Goal: Transaction & Acquisition: Obtain resource

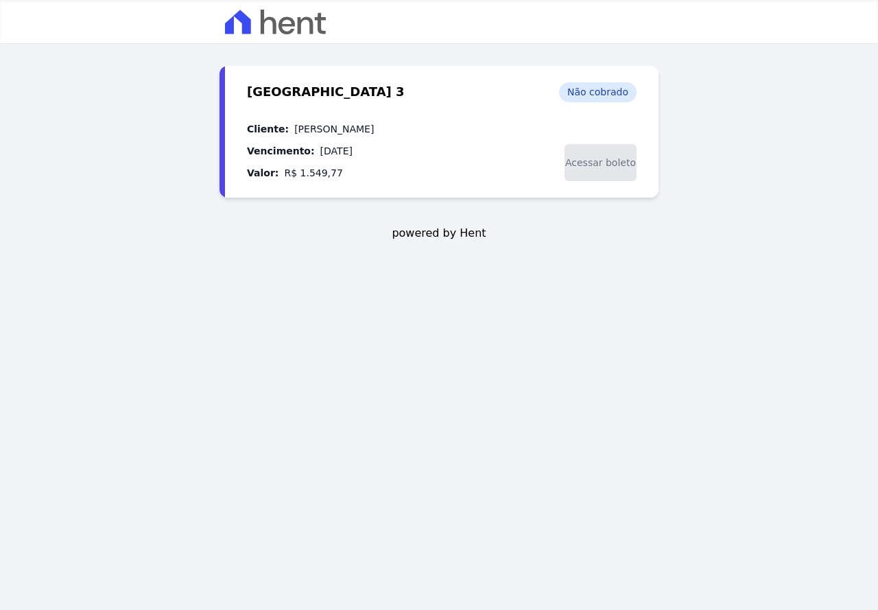
click at [594, 163] on span "Acessar boleto" at bounding box center [601, 162] width 72 height 37
click at [583, 165] on span "Acessar boleto" at bounding box center [601, 162] width 72 height 37
click at [434, 237] on span "powered by Hent" at bounding box center [439, 233] width 94 height 16
click at [302, 176] on dd "R$ 1.549,77" at bounding box center [313, 173] width 58 height 16
click at [272, 21] on img at bounding box center [275, 22] width 101 height 25
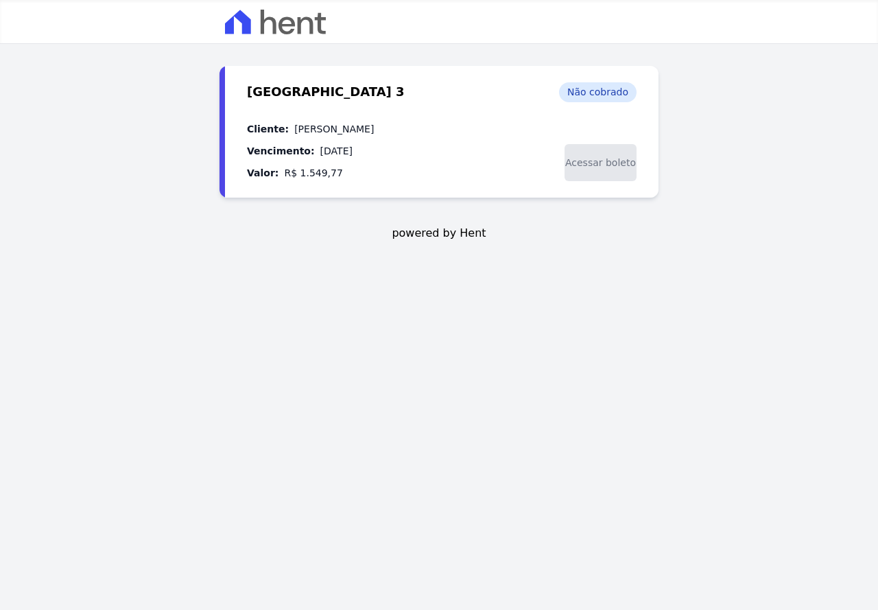
click at [594, 166] on span "Acessar boleto" at bounding box center [601, 162] width 72 height 37
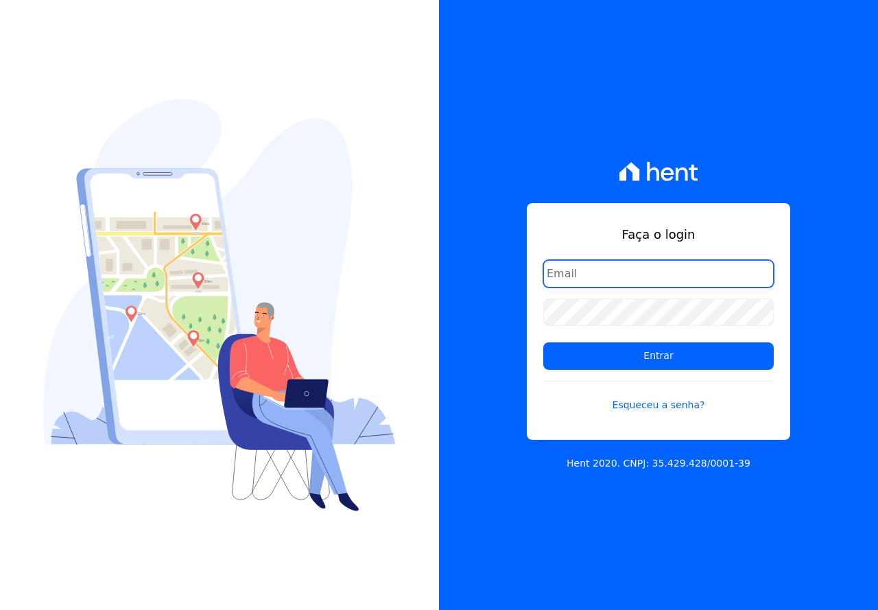
click at [569, 281] on input "email" at bounding box center [659, 273] width 231 height 27
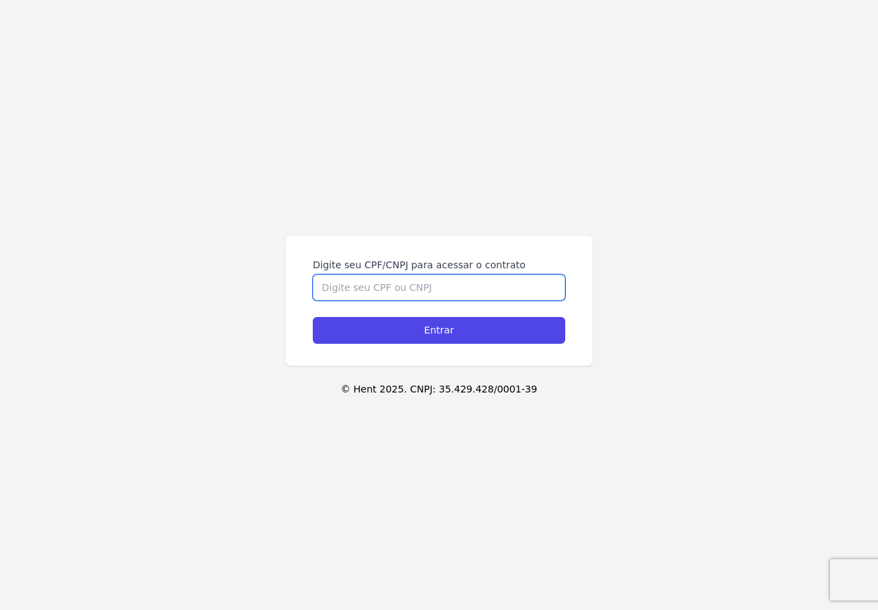
drag, startPoint x: 0, startPoint y: 0, endPoint x: 355, endPoint y: 293, distance: 460.2
click at [355, 293] on input "Digite seu CPF/CNPJ para acessar o contrato" at bounding box center [439, 288] width 253 height 26
type input "13020207738"
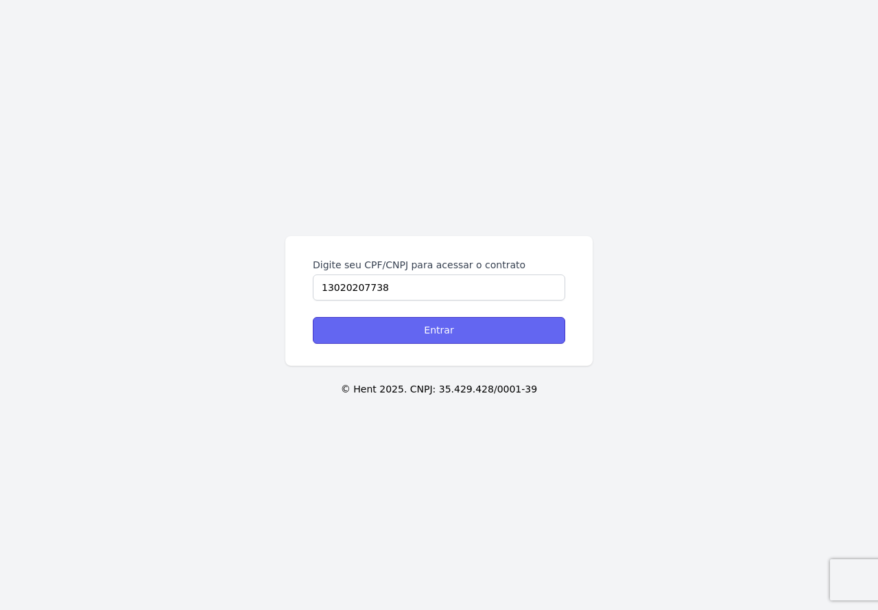
click at [450, 334] on input "Entrar" at bounding box center [439, 330] width 253 height 27
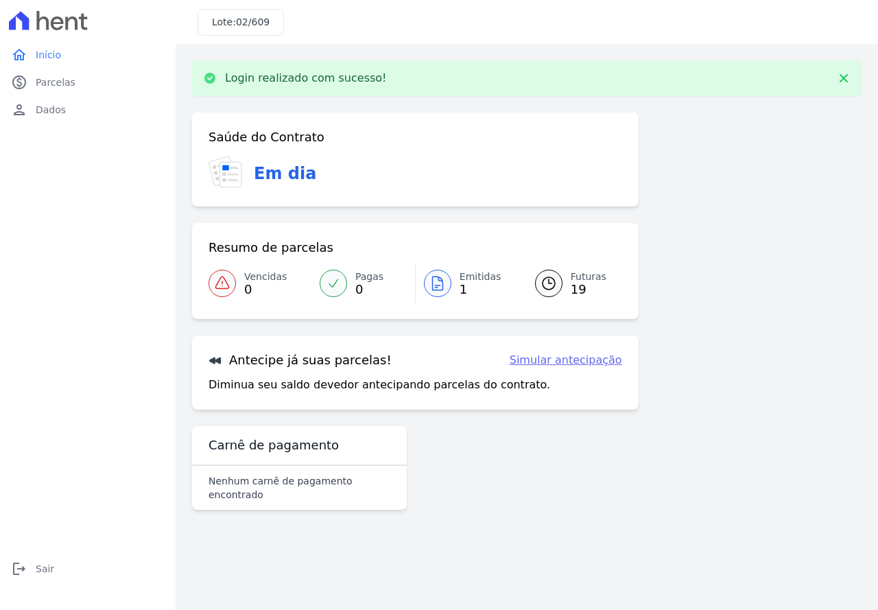
click at [445, 283] on icon at bounding box center [438, 283] width 16 height 16
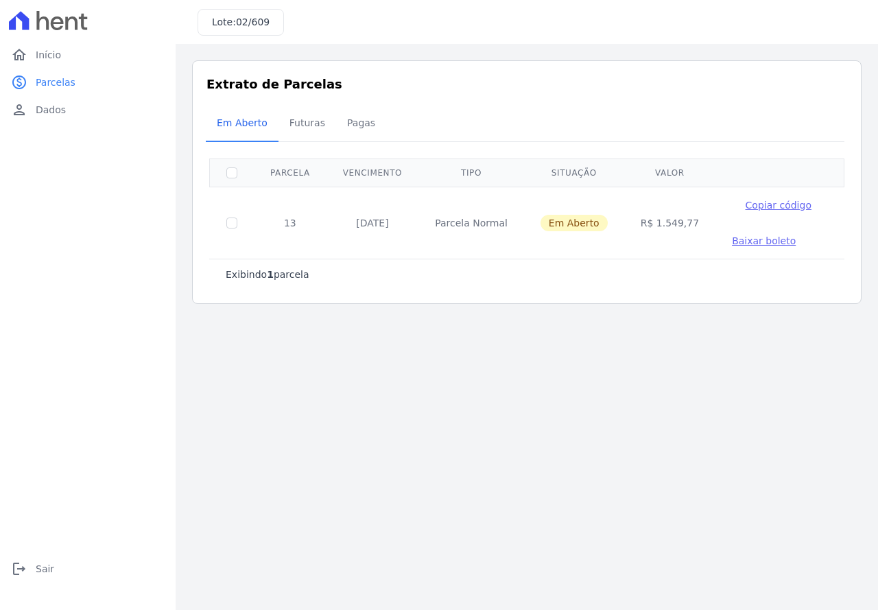
click at [738, 242] on span "Baixar boleto" at bounding box center [764, 240] width 64 height 11
click at [60, 111] on span "Dados" at bounding box center [51, 110] width 30 height 14
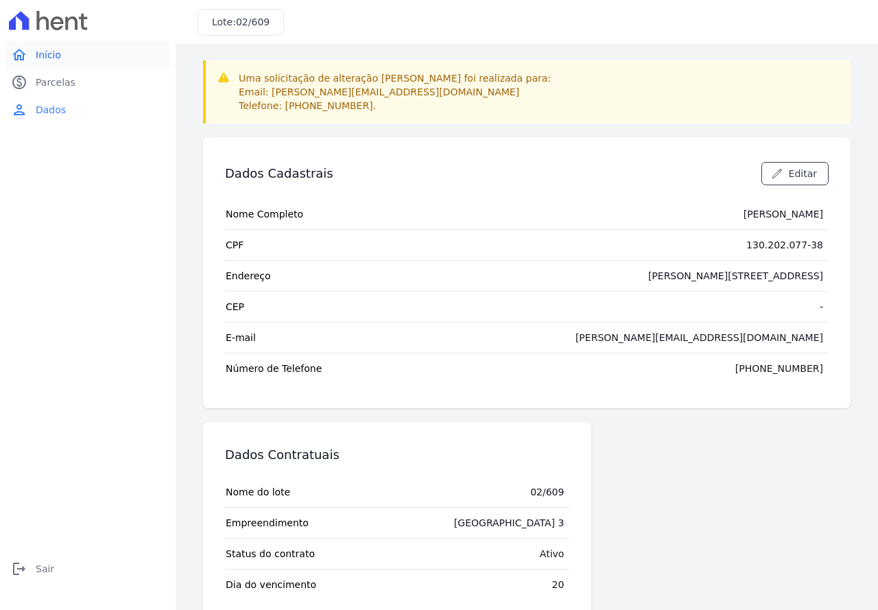
click at [52, 54] on span "Início" at bounding box center [48, 55] width 25 height 14
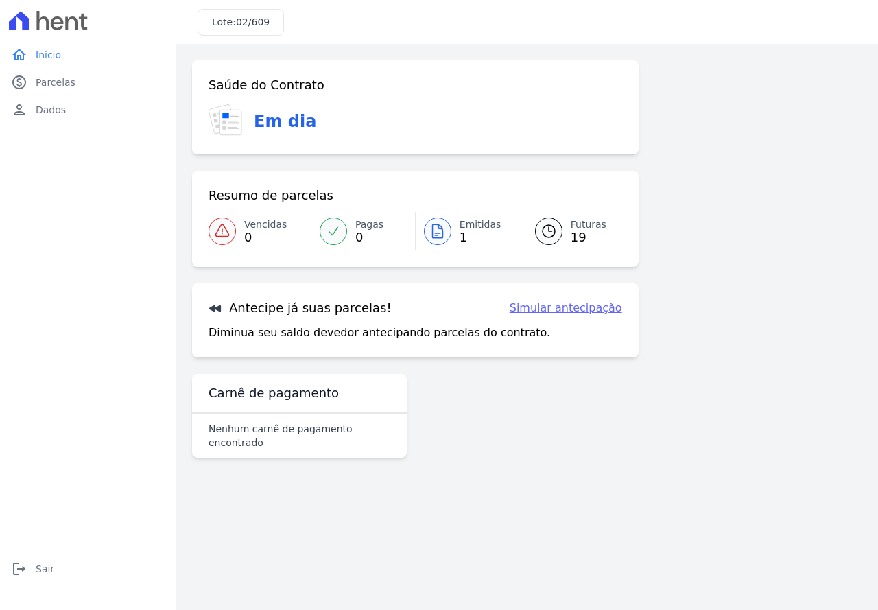
click at [554, 233] on icon at bounding box center [549, 231] width 16 height 16
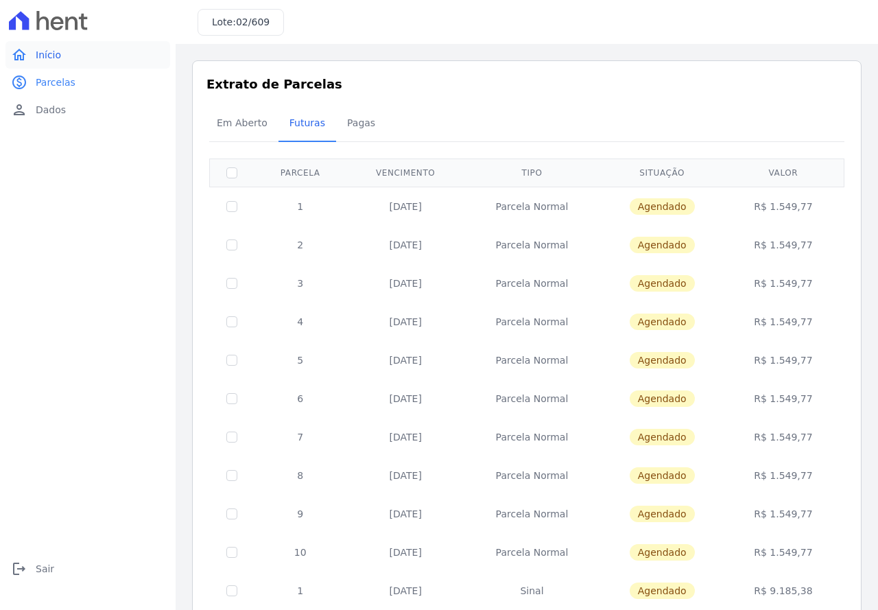
click at [36, 54] on span "Início" at bounding box center [48, 55] width 25 height 14
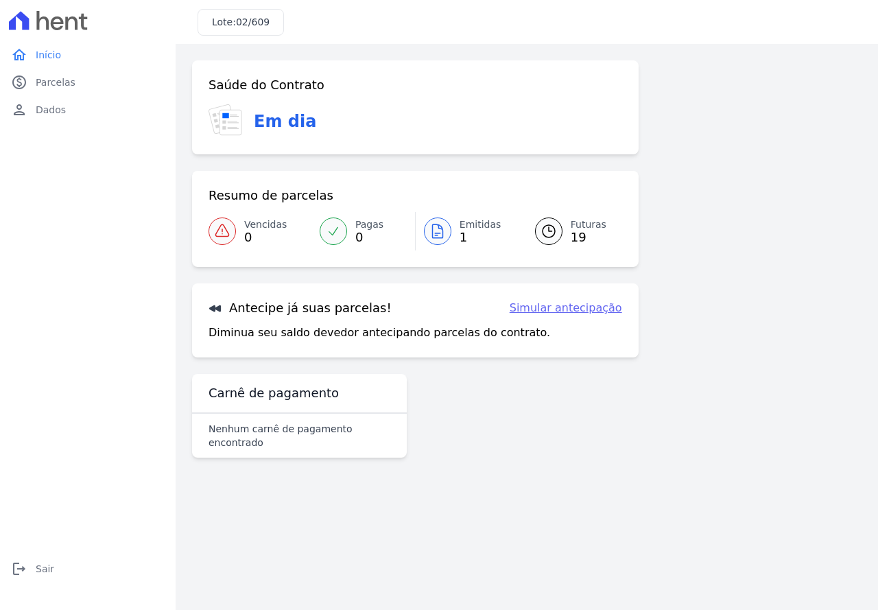
click at [334, 230] on icon at bounding box center [334, 231] width 14 height 14
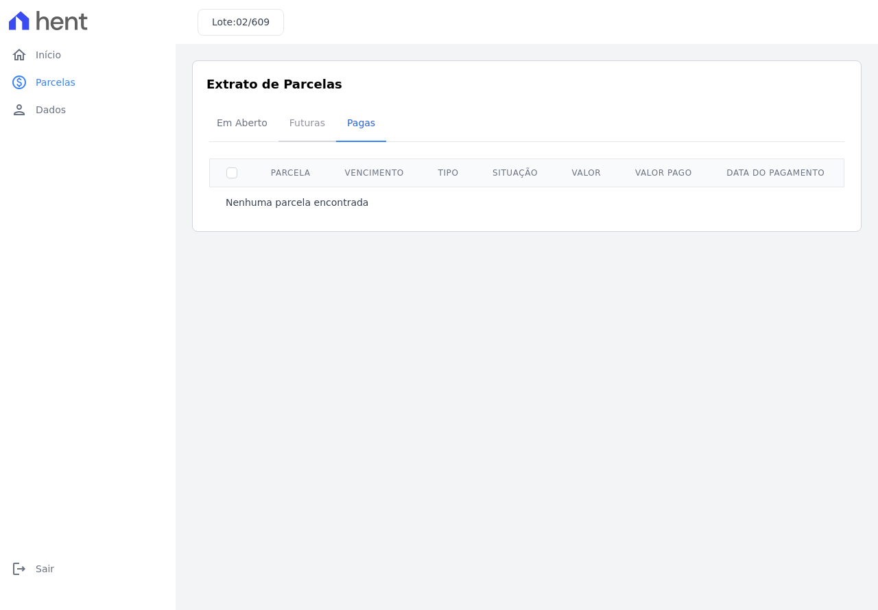
click at [305, 122] on span "Futuras" at bounding box center [307, 122] width 52 height 27
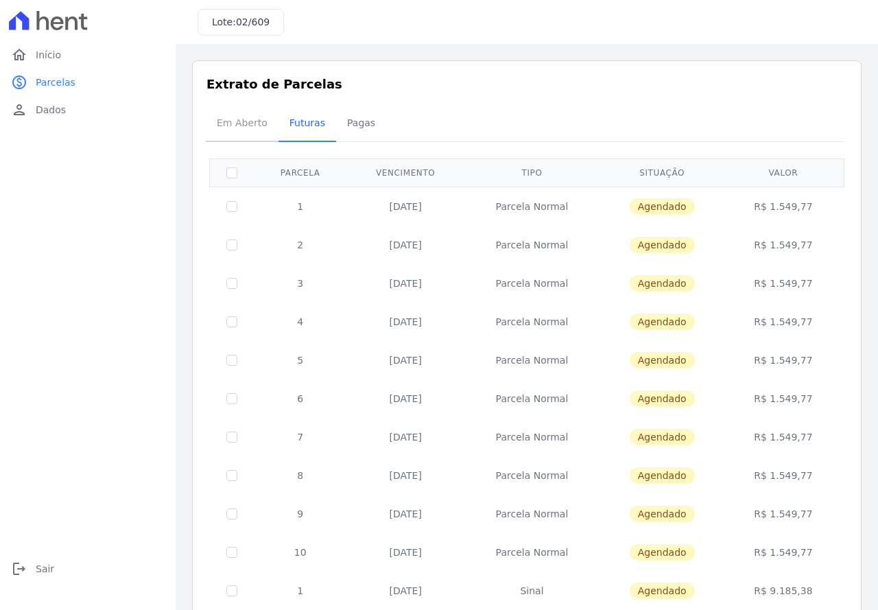
click at [256, 125] on span "Em Aberto" at bounding box center [242, 122] width 67 height 27
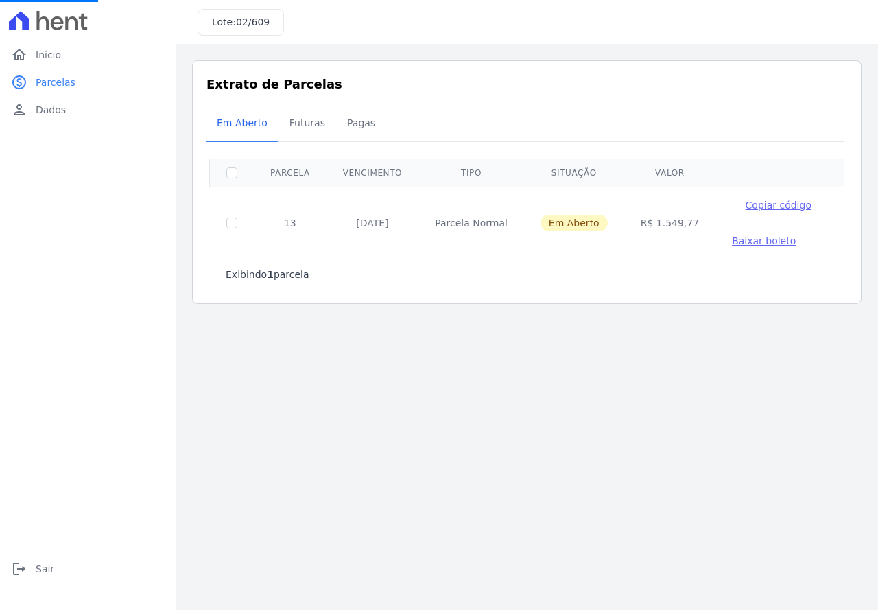
click at [746, 205] on span "Copiar código" at bounding box center [779, 205] width 66 height 11
click at [732, 240] on span "Baixar boleto" at bounding box center [764, 240] width 64 height 11
click at [50, 54] on span "Início" at bounding box center [48, 55] width 25 height 14
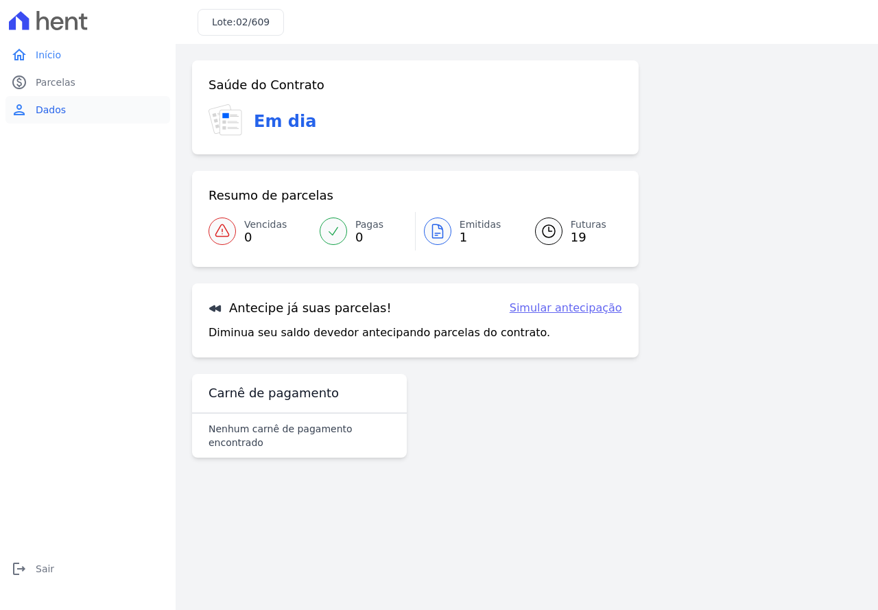
click at [50, 112] on span "Dados" at bounding box center [51, 110] width 30 height 14
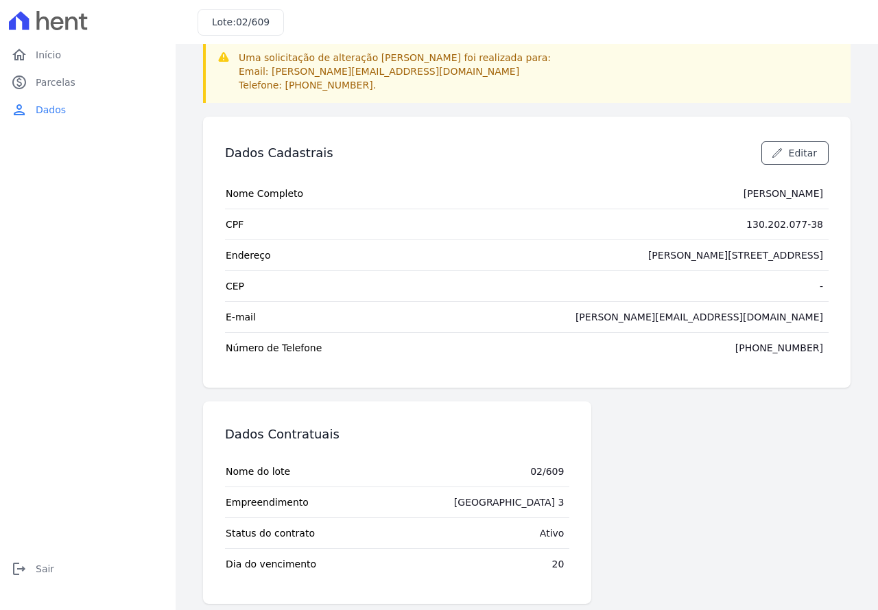
scroll to position [31, 0]
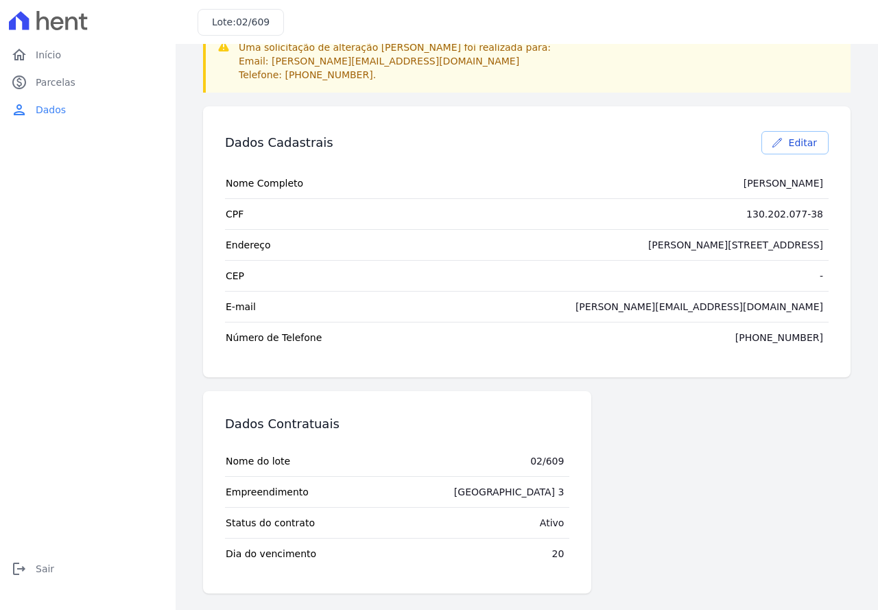
click at [789, 145] on span "Editar" at bounding box center [803, 143] width 28 height 14
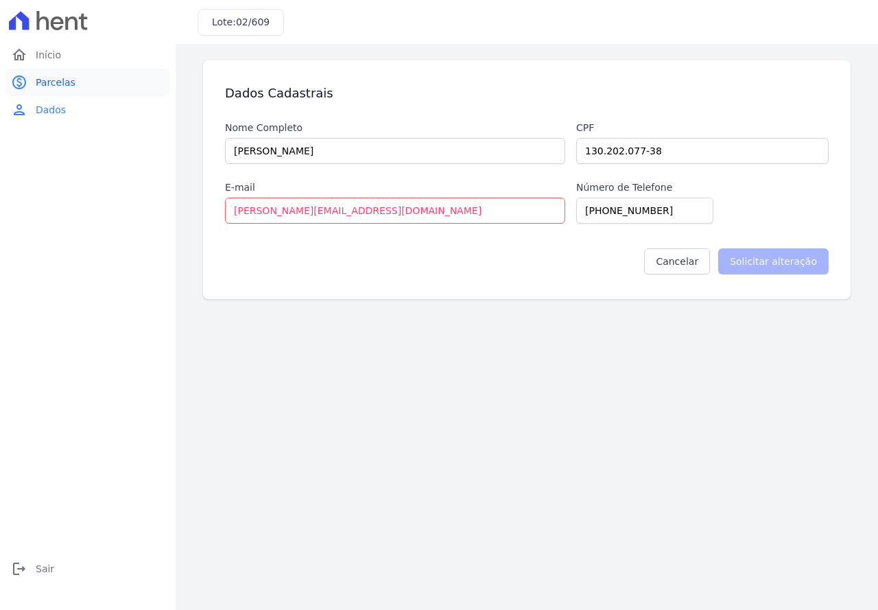
click at [63, 82] on span "Parcelas" at bounding box center [56, 82] width 40 height 14
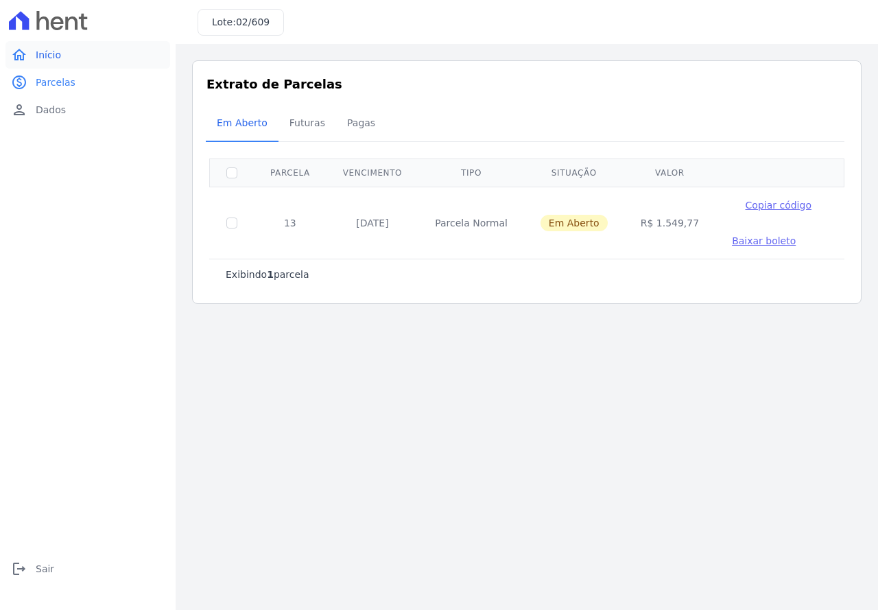
click at [62, 57] on link "home Início" at bounding box center [87, 54] width 165 height 27
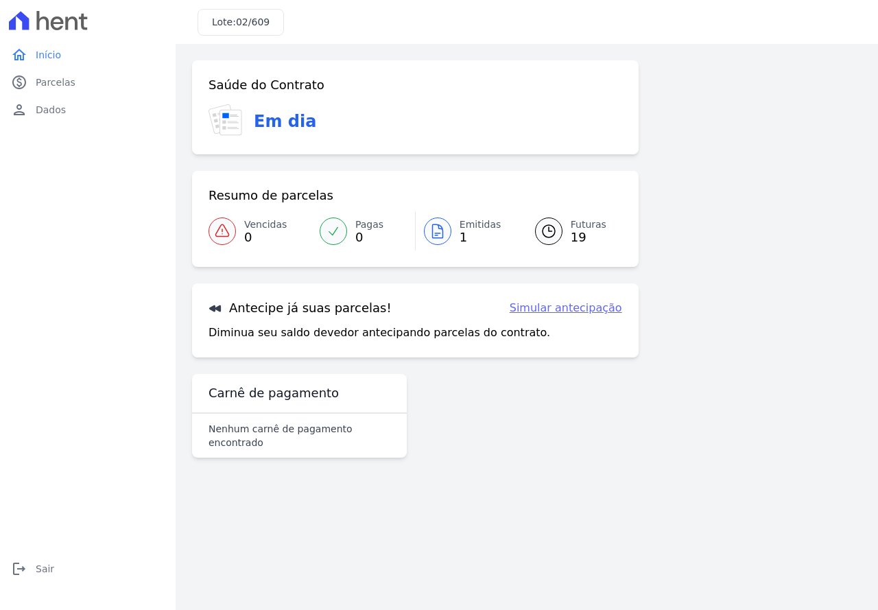
click at [447, 235] on div at bounding box center [437, 231] width 27 height 27
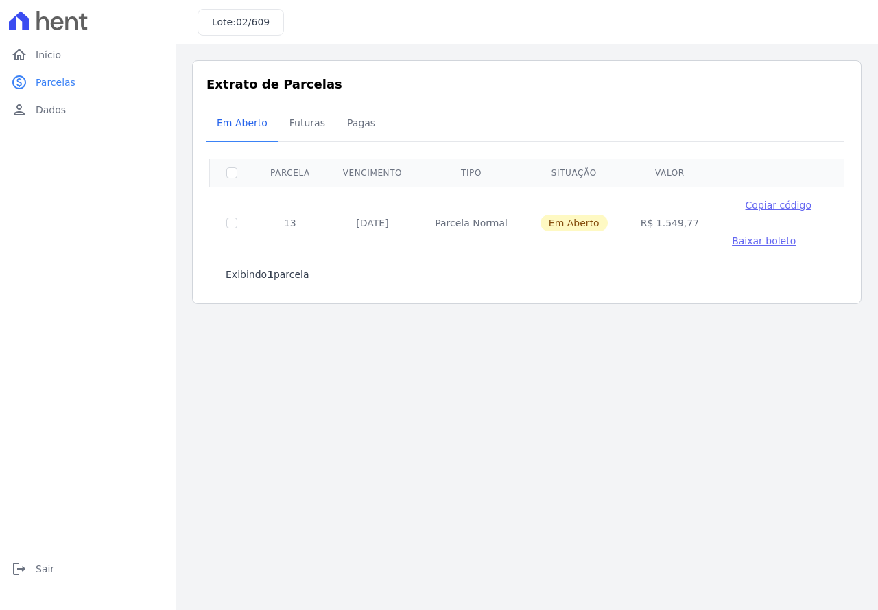
click at [732, 244] on span "Baixar boleto" at bounding box center [764, 240] width 64 height 11
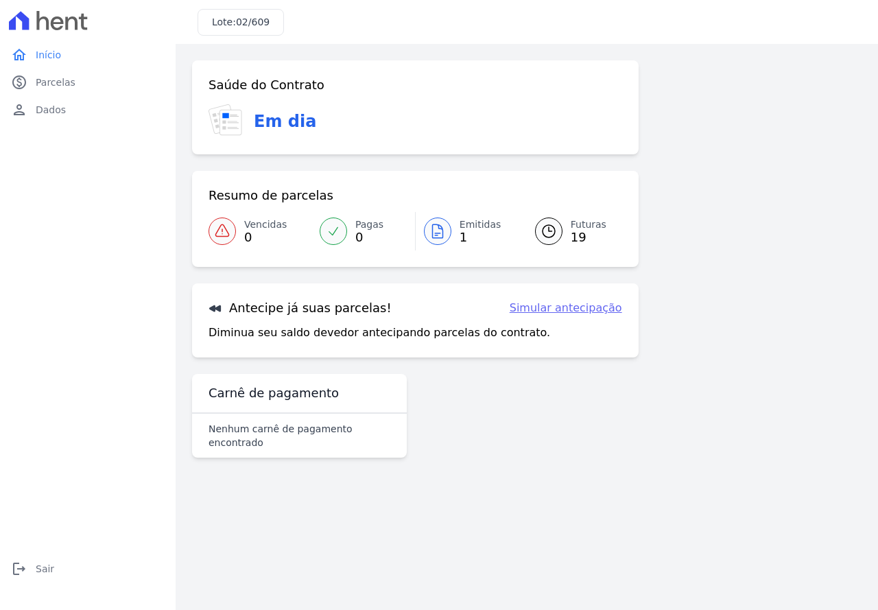
click at [570, 306] on link "Simular antecipação" at bounding box center [566, 308] width 113 height 16
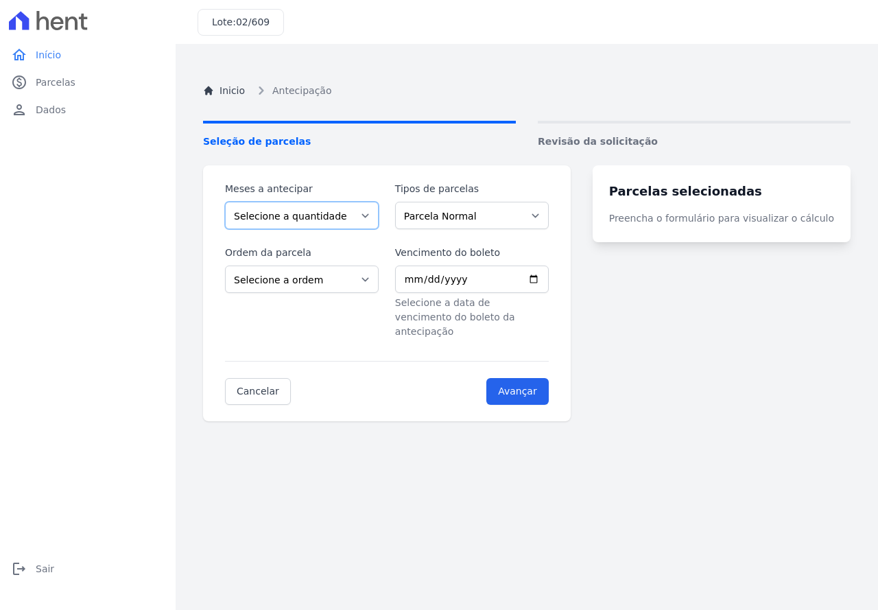
click at [373, 211] on select "Selecione a quantidade de meses a antecipar 1 2 3 4 5 6 7 8 9 10 11 12 13 14 15…" at bounding box center [302, 215] width 154 height 27
click at [137, 364] on div "home Início home Início paid Parcelas paid Parcelas person Dados person Dados l…" at bounding box center [87, 320] width 165 height 558
